Goal: Information Seeking & Learning: Learn about a topic

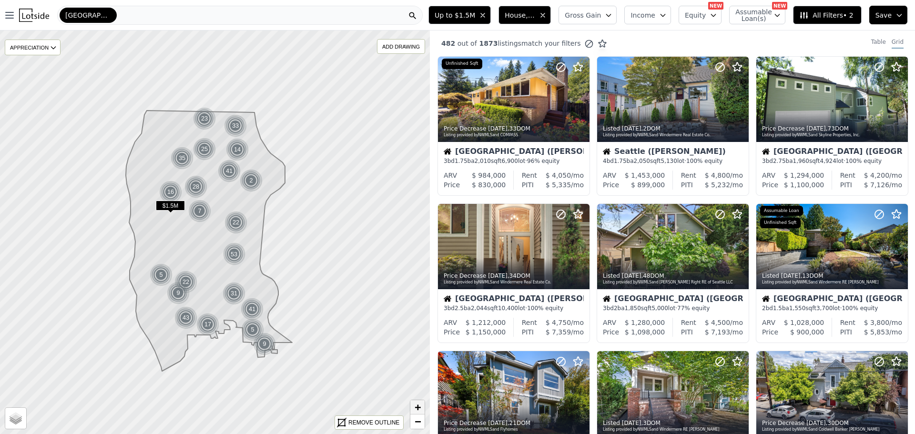
click at [418, 402] on span "+" at bounding box center [418, 407] width 6 height 12
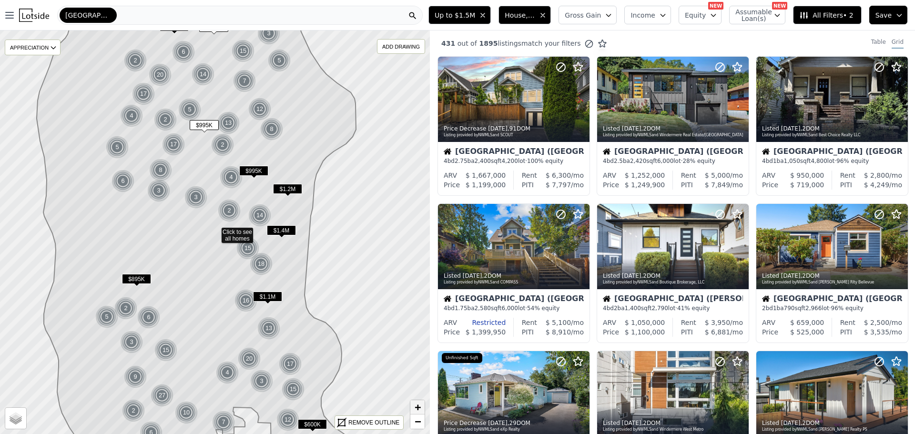
click at [418, 402] on span "+" at bounding box center [418, 407] width 6 height 12
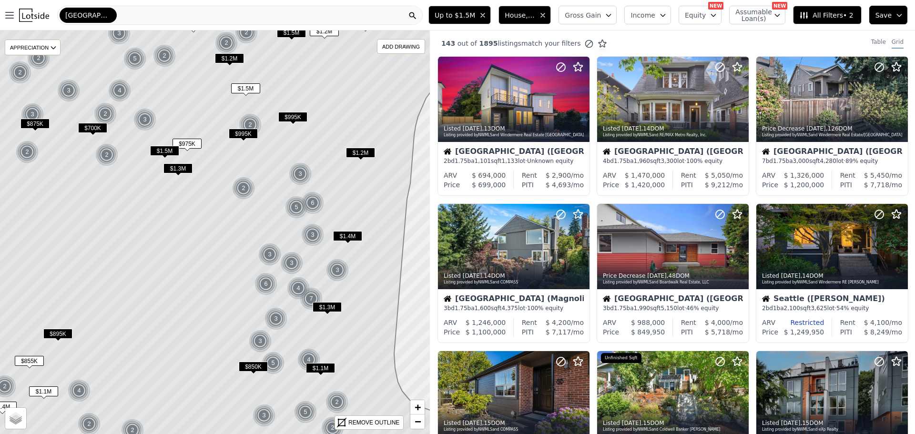
click at [185, 142] on span "$975K" at bounding box center [187, 144] width 29 height 10
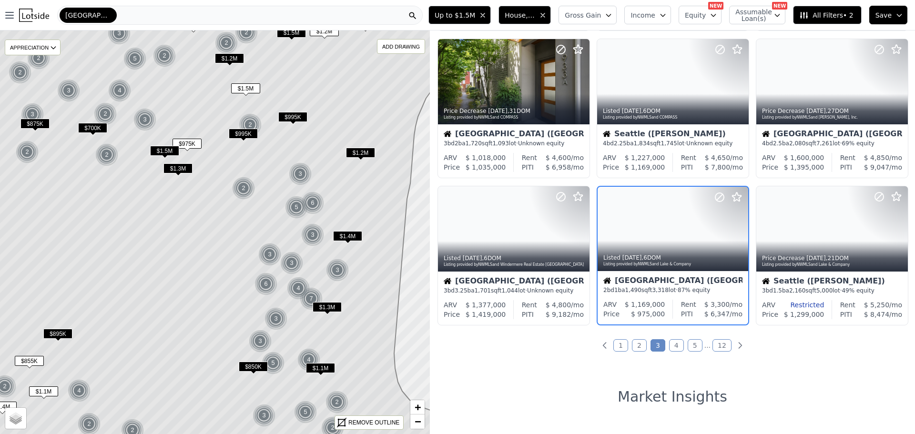
scroll to position [320, 0]
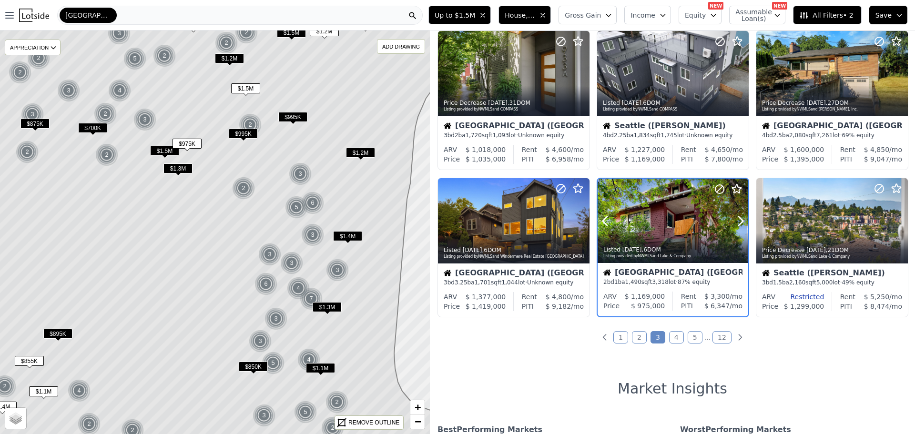
click at [687, 235] on div at bounding box center [673, 241] width 151 height 17
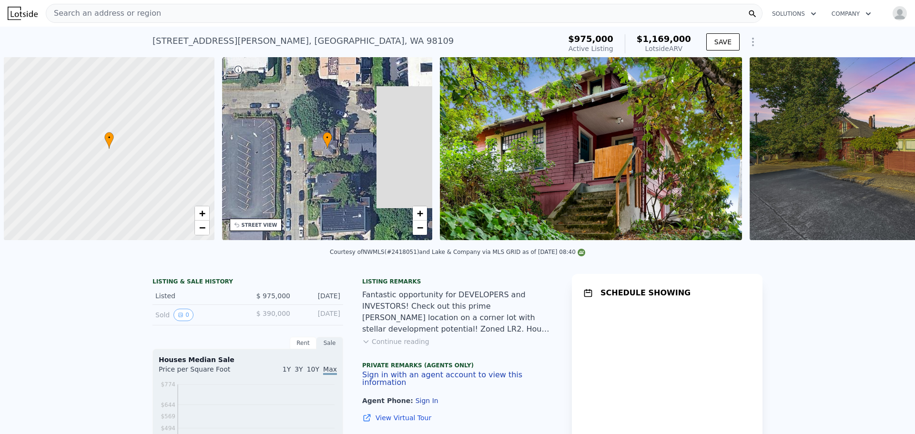
scroll to position [0, 4]
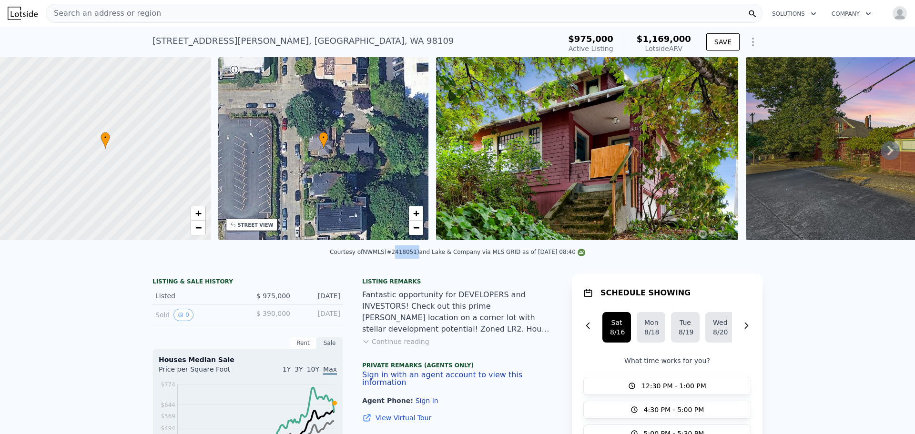
drag, startPoint x: 394, startPoint y: 257, endPoint x: 414, endPoint y: 259, distance: 20.6
click at [414, 255] on div "Courtesy of NWMLS (#2418051) and Lake & Company via MLS GRID as of [DATE] 08:40" at bounding box center [457, 252] width 255 height 7
copy div "2418051"
